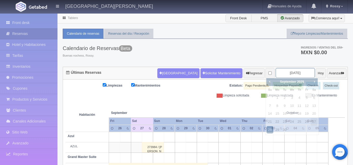
click at [287, 71] on input "[DATE]" at bounding box center [295, 73] width 39 height 10
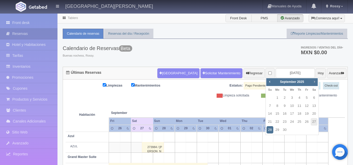
click at [316, 82] on span "Next" at bounding box center [314, 82] width 4 height 4
click at [294, 106] on link "8" at bounding box center [292, 106] width 7 height 8
type input "[DATE]"
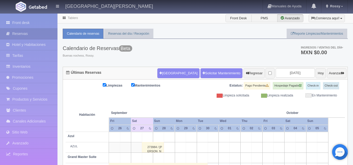
drag, startPoint x: 294, startPoint y: 106, endPoint x: 300, endPoint y: 84, distance: 22.6
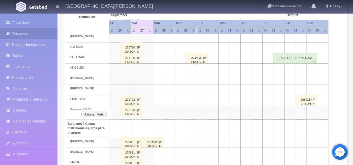
scroll to position [299, 0]
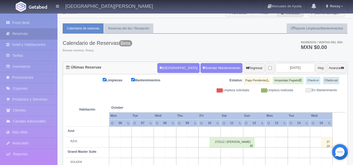
scroll to position [5, 0]
click at [39, 17] on link "Front desk" at bounding box center [28, 22] width 57 height 11
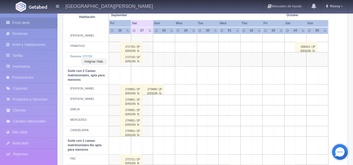
scroll to position [344, 0]
click at [92, 59] on button "Asignar Hab." at bounding box center [93, 61] width 25 height 6
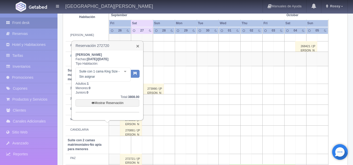
click at [139, 45] on link "×" at bounding box center [137, 45] width 3 height 5
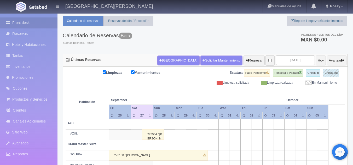
scroll to position [0, 0]
